Goal: Use online tool/utility: Use online tool/utility

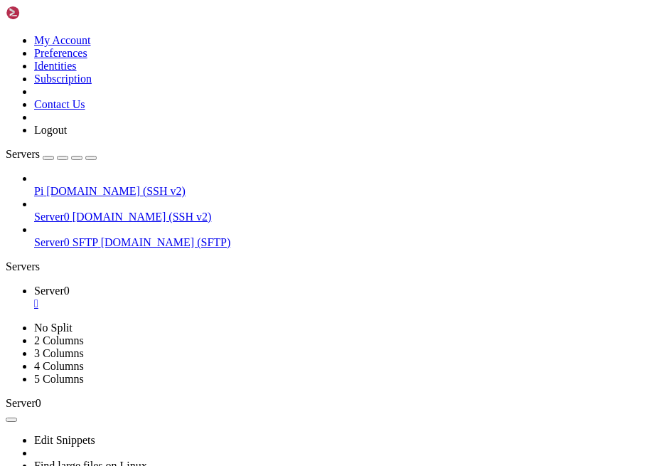
scroll to position [35586, 0]
drag, startPoint x: 166, startPoint y: 665, endPoint x: 38, endPoint y: 639, distance: 130.7
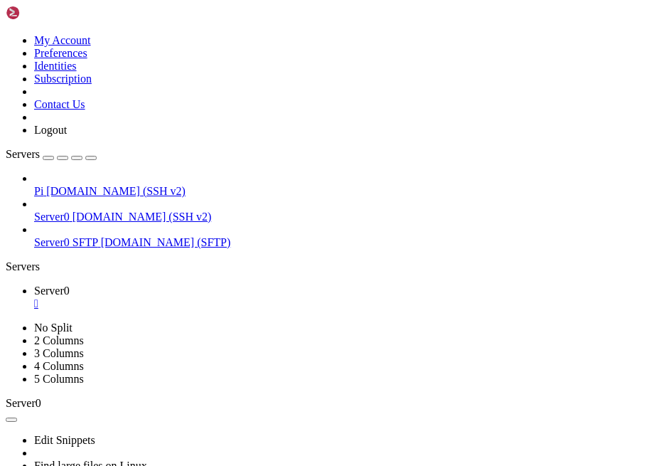
drag, startPoint x: 162, startPoint y: 666, endPoint x: 41, endPoint y: 588, distance: 144.0
drag, startPoint x: 16, startPoint y: 546, endPoint x: 111, endPoint y: 639, distance: 132.2
drag, startPoint x: 114, startPoint y: 640, endPoint x: 132, endPoint y: 705, distance: 68.0
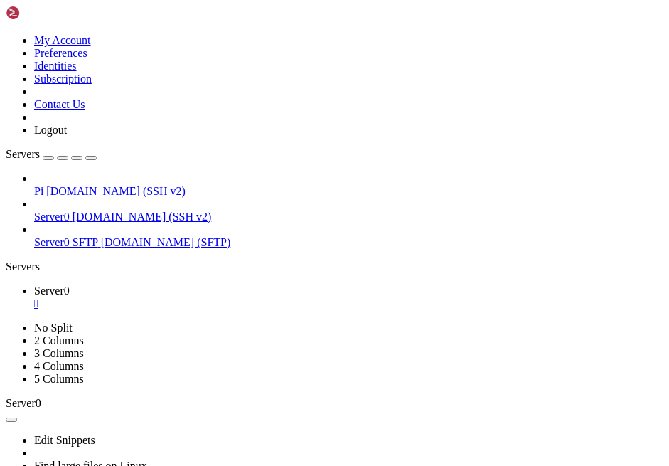
drag, startPoint x: 172, startPoint y: 705, endPoint x: 189, endPoint y: 713, distance: 18.8
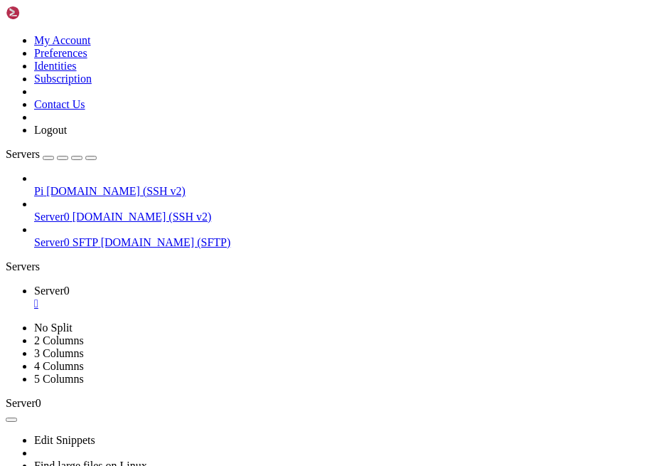
drag, startPoint x: 12, startPoint y: 554, endPoint x: 194, endPoint y: 910, distance: 400.1
drag, startPoint x: 353, startPoint y: 573, endPoint x: 92, endPoint y: 570, distance: 261.7
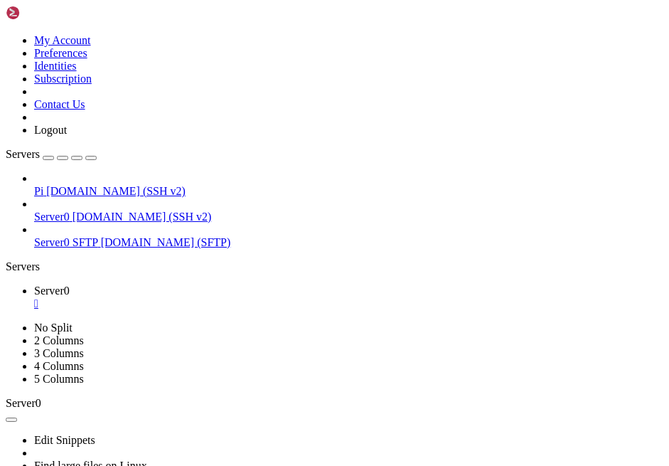
drag, startPoint x: 254, startPoint y: 917, endPoint x: 264, endPoint y: 917, distance: 10.0
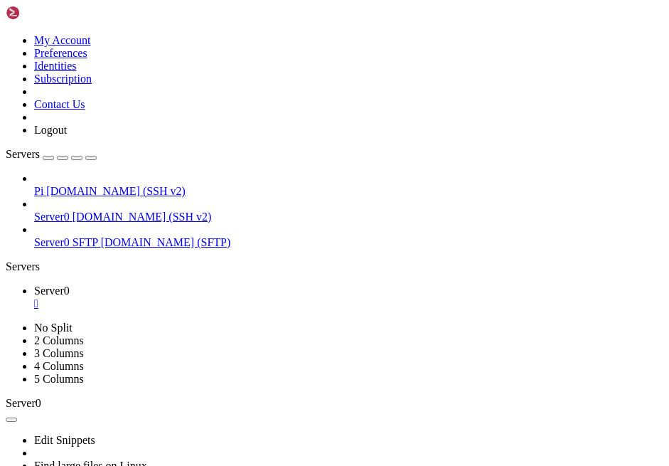
drag, startPoint x: 141, startPoint y: 774, endPoint x: 275, endPoint y: 912, distance: 193.1
drag, startPoint x: 137, startPoint y: 776, endPoint x: 259, endPoint y: 913, distance: 183.4
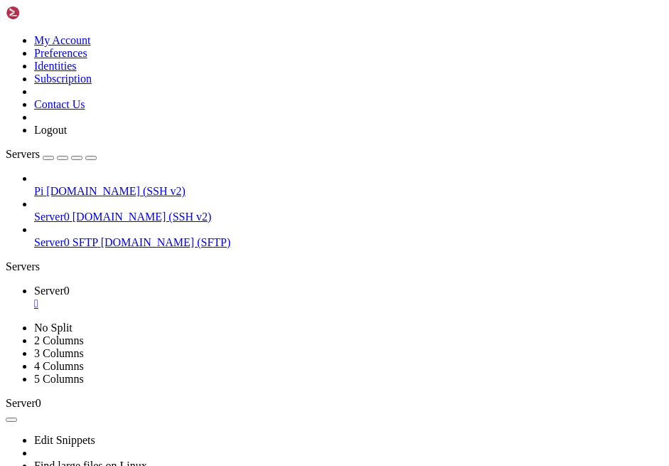
drag, startPoint x: 324, startPoint y: 914, endPoint x: 14, endPoint y: 740, distance: 354.7
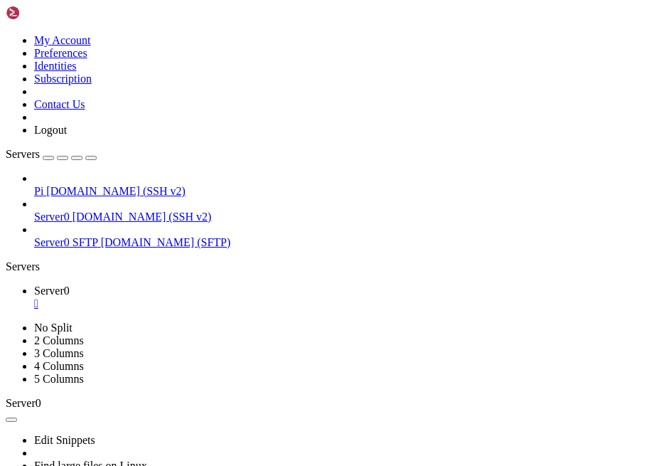
scroll to position [38709, 0]
drag, startPoint x: 218, startPoint y: 917, endPoint x: 137, endPoint y: 823, distance: 123.0
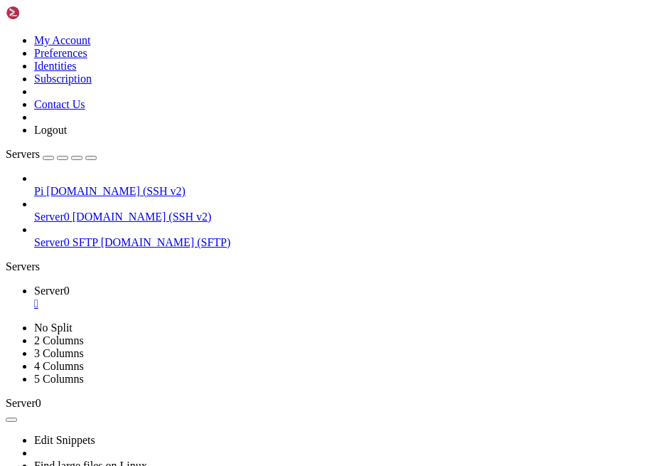
drag, startPoint x: 138, startPoint y: 887, endPoint x: 169, endPoint y: 911, distance: 38.5
drag, startPoint x: 137, startPoint y: 889, endPoint x: 148, endPoint y: 910, distance: 23.9
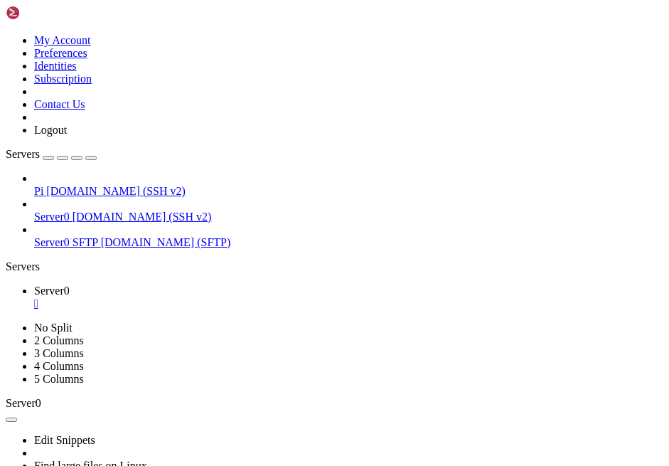
scroll to position [39265, 0]
drag, startPoint x: 52, startPoint y: 866, endPoint x: 343, endPoint y: 868, distance: 291.6
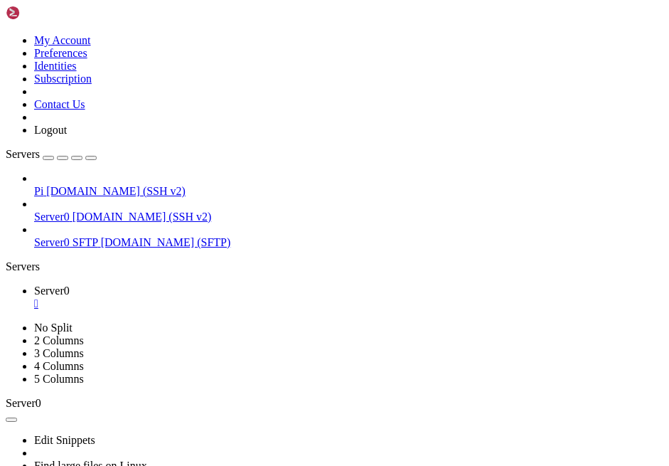
drag, startPoint x: 137, startPoint y: 875, endPoint x: 159, endPoint y: 914, distance: 45.2
drag, startPoint x: 8, startPoint y: 880, endPoint x: 105, endPoint y: 909, distance: 101.7
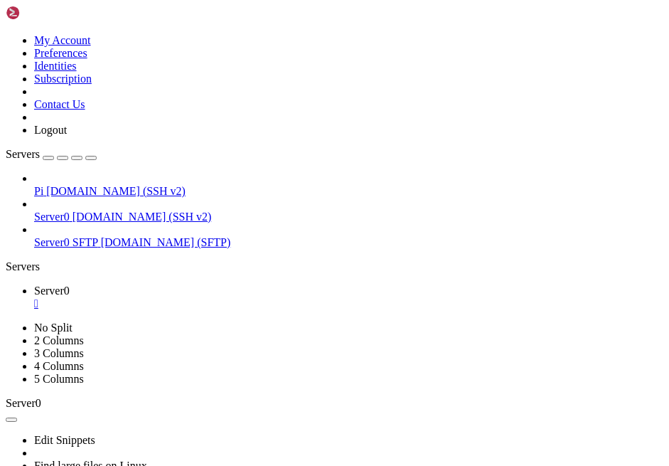
drag, startPoint x: 105, startPoint y: 913, endPoint x: 14, endPoint y: 877, distance: 98.0
drag, startPoint x: 121, startPoint y: 916, endPoint x: 14, endPoint y: 879, distance: 113.6
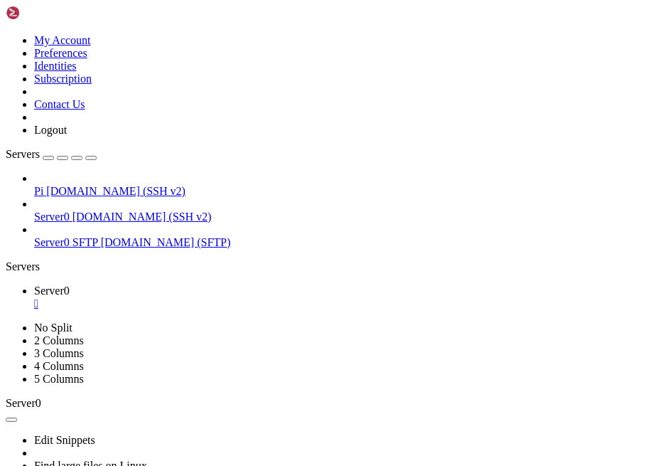
drag, startPoint x: 140, startPoint y: 823, endPoint x: 291, endPoint y: 914, distance: 176.5
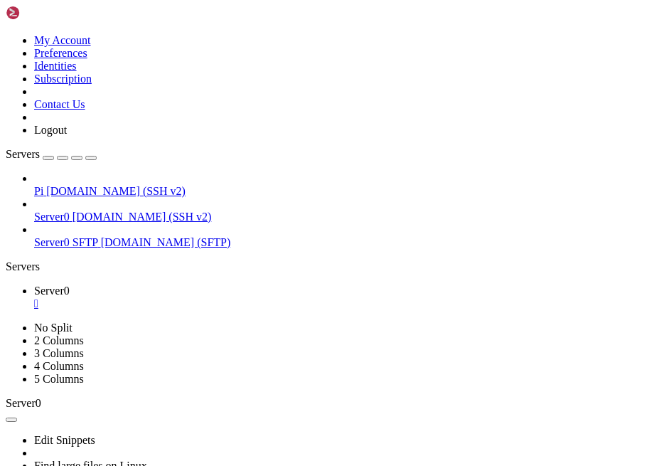
scroll to position [39454, 0]
drag, startPoint x: 594, startPoint y: 880, endPoint x: 23, endPoint y: 887, distance: 571.1
drag, startPoint x: 593, startPoint y: 883, endPoint x: 22, endPoint y: 889, distance: 571.0
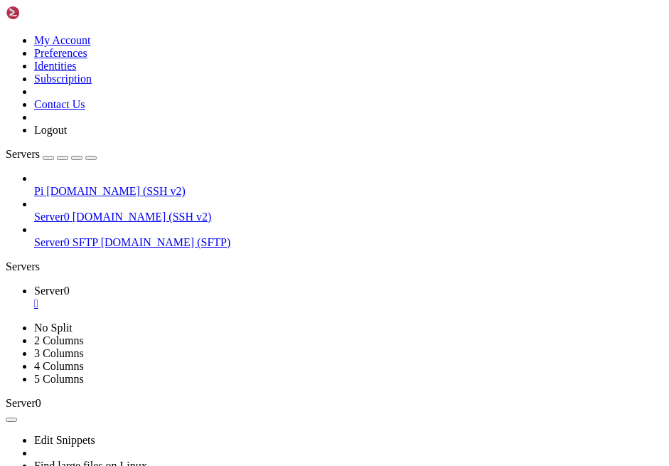
drag, startPoint x: 281, startPoint y: 861, endPoint x: 134, endPoint y: 774, distance: 170.6
